Goal: Task Accomplishment & Management: Manage account settings

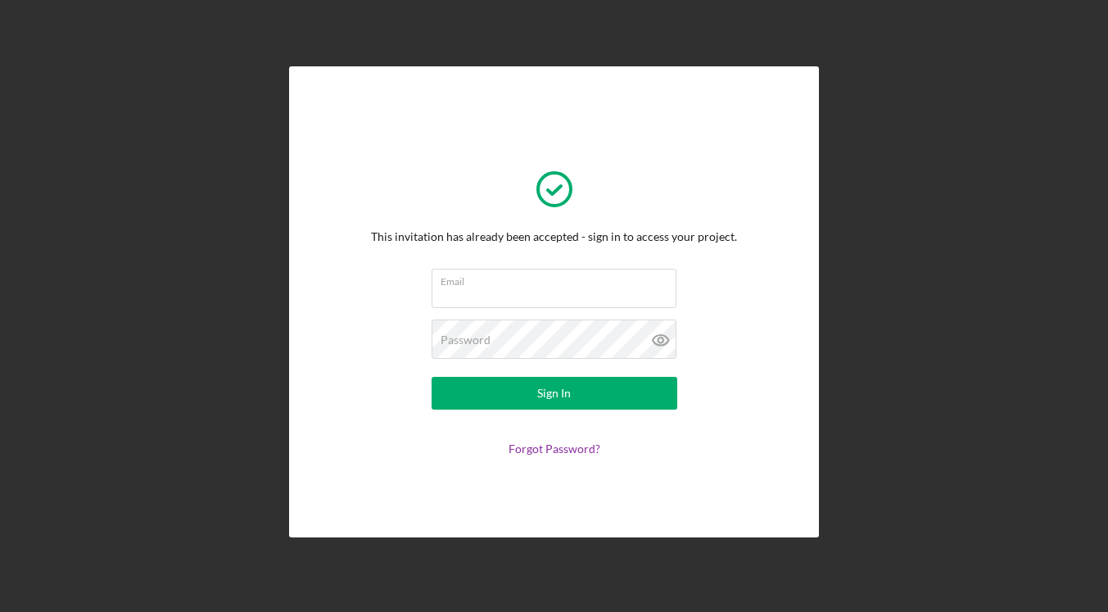
type input "[EMAIL_ADDRESS][DOMAIN_NAME]"
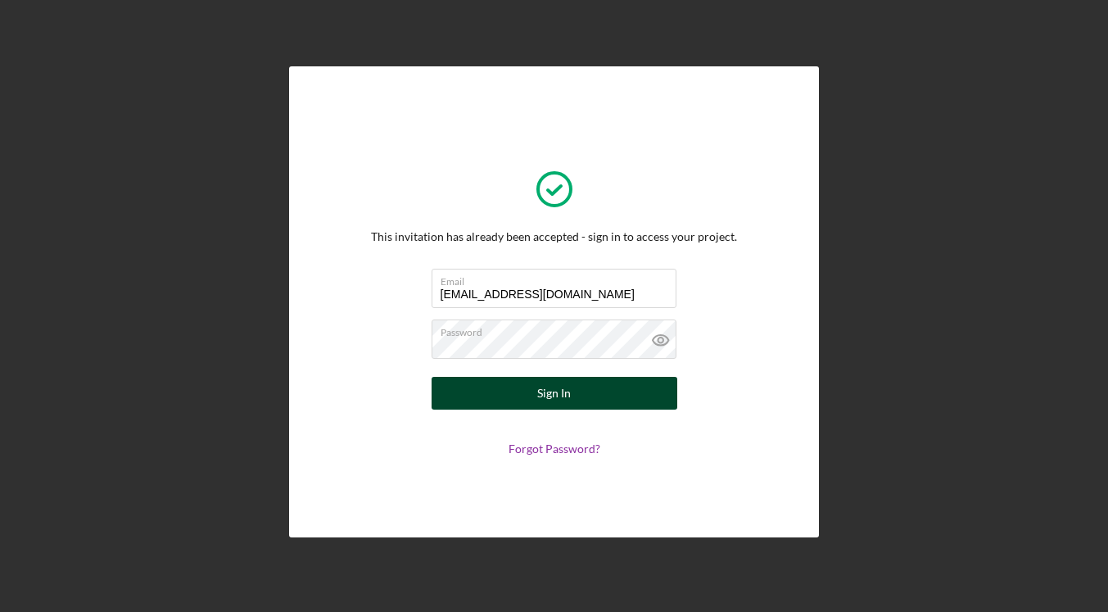
click at [531, 385] on button "Sign In" at bounding box center [554, 393] width 246 height 33
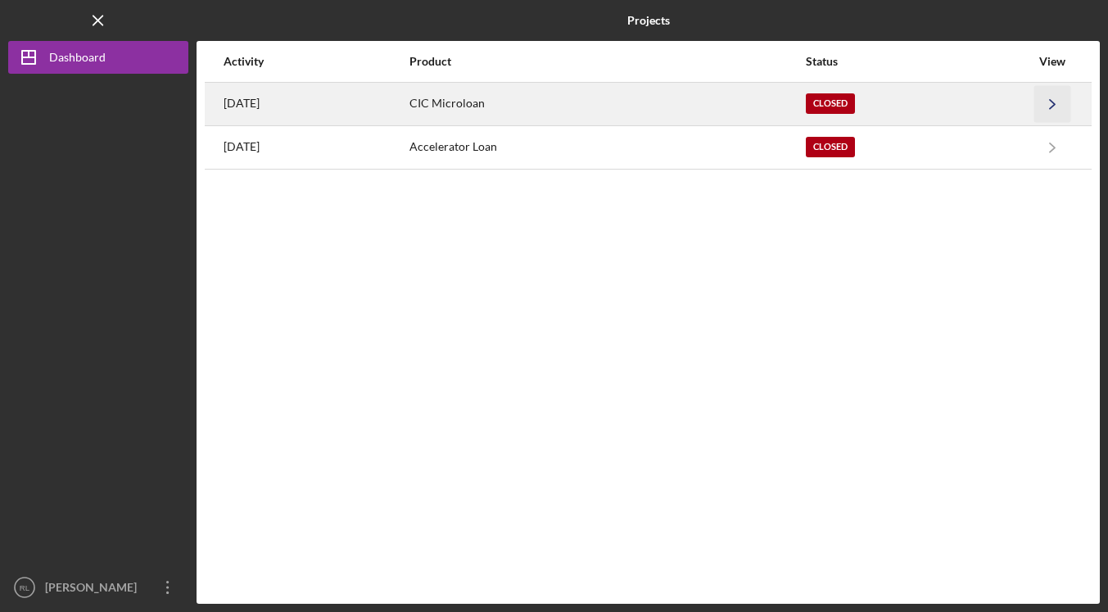
click at [1057, 102] on icon "Icon/Navigate" at bounding box center [1052, 103] width 37 height 37
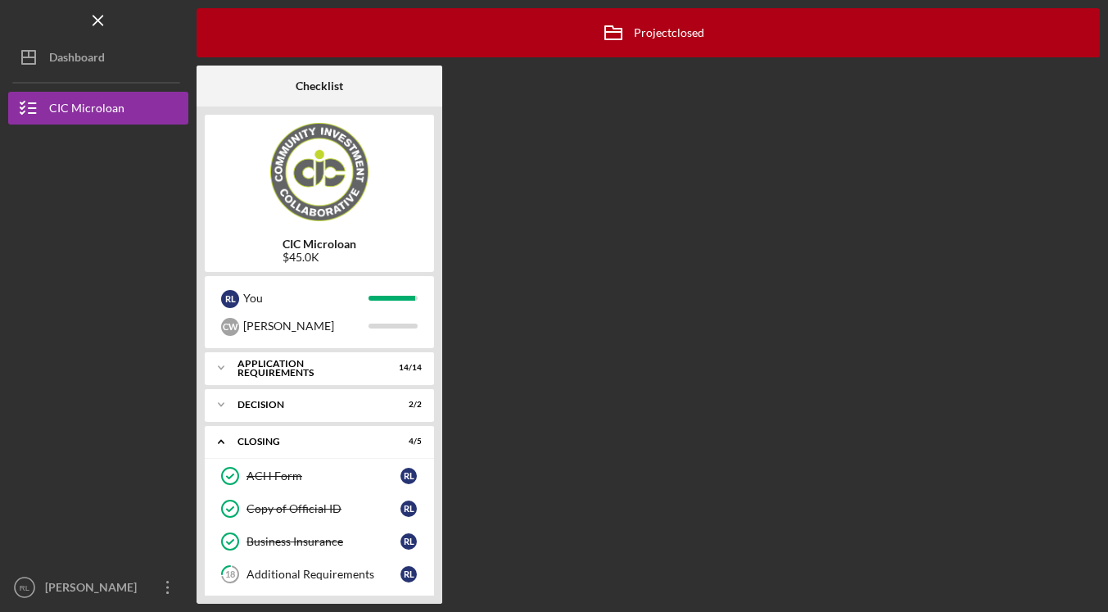
click at [76, 18] on div "Logo-Reversed Created with Sketch. Icon/Menu Close" at bounding box center [98, 20] width 180 height 41
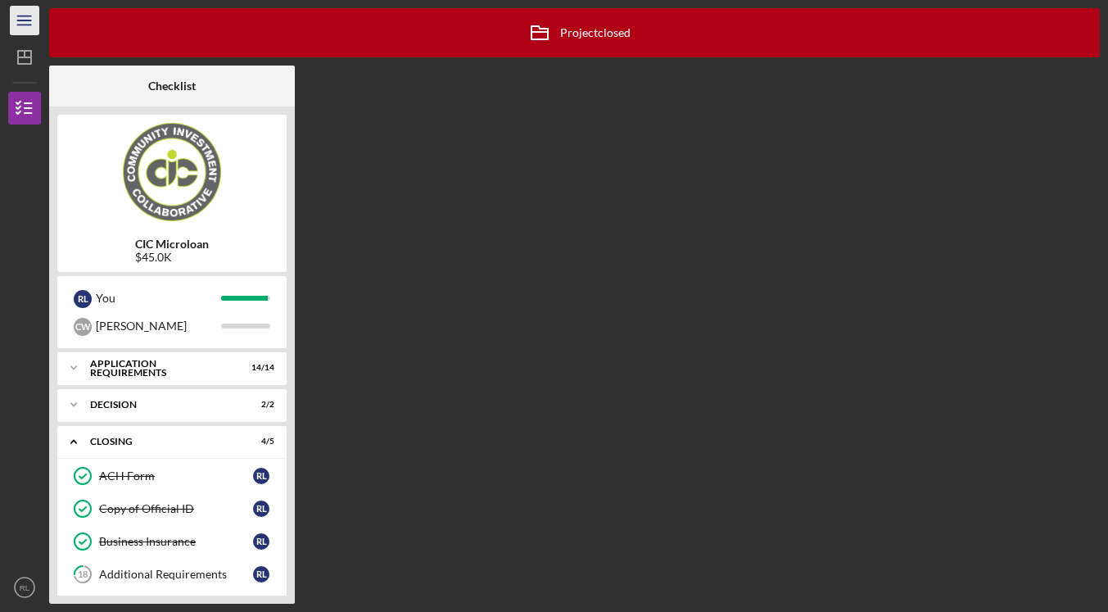
click at [22, 14] on icon "Icon/Menu" at bounding box center [25, 20] width 37 height 37
